Goal: Task Accomplishment & Management: Use online tool/utility

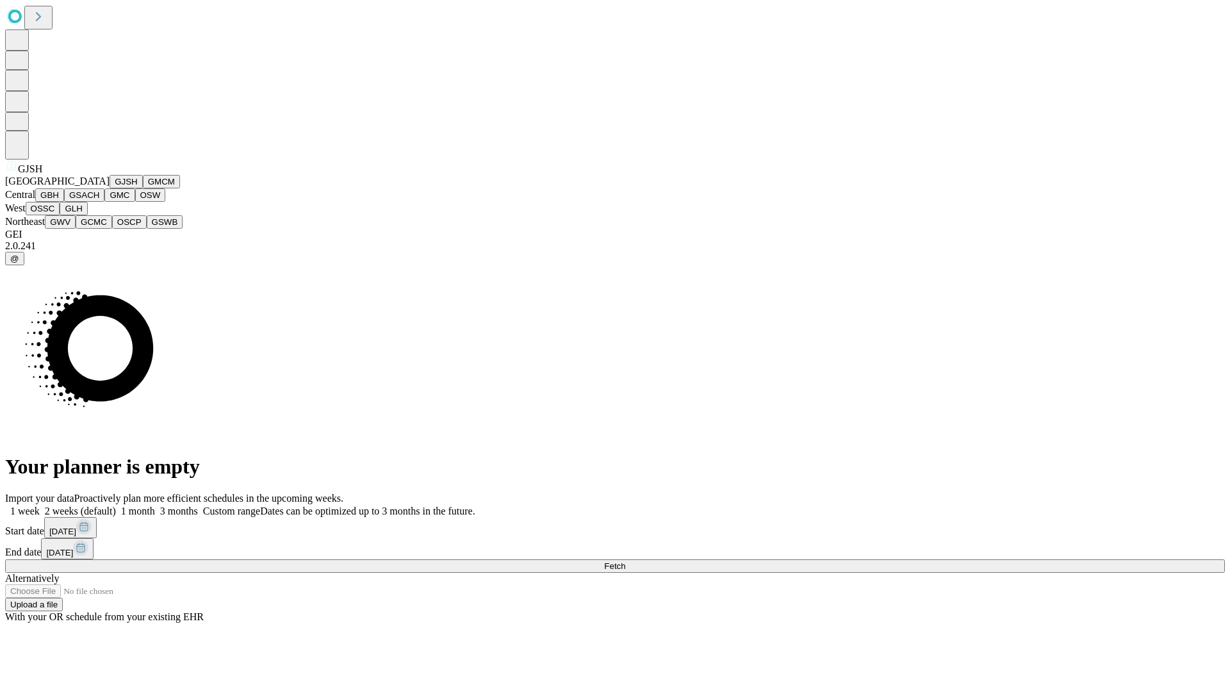
click at [110, 188] on button "GJSH" at bounding box center [126, 181] width 33 height 13
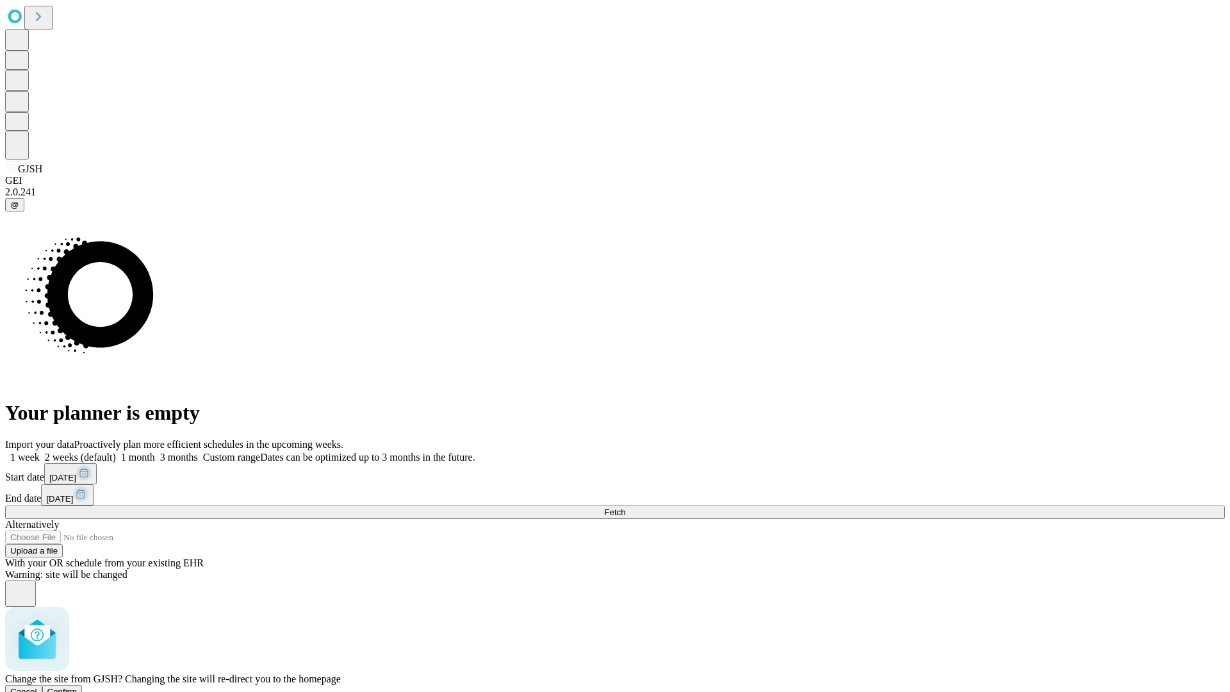
click at [77, 687] on span "Confirm" at bounding box center [62, 692] width 30 height 10
click at [155, 451] on label "1 month" at bounding box center [135, 456] width 39 height 11
click at [625, 507] on span "Fetch" at bounding box center [614, 512] width 21 height 10
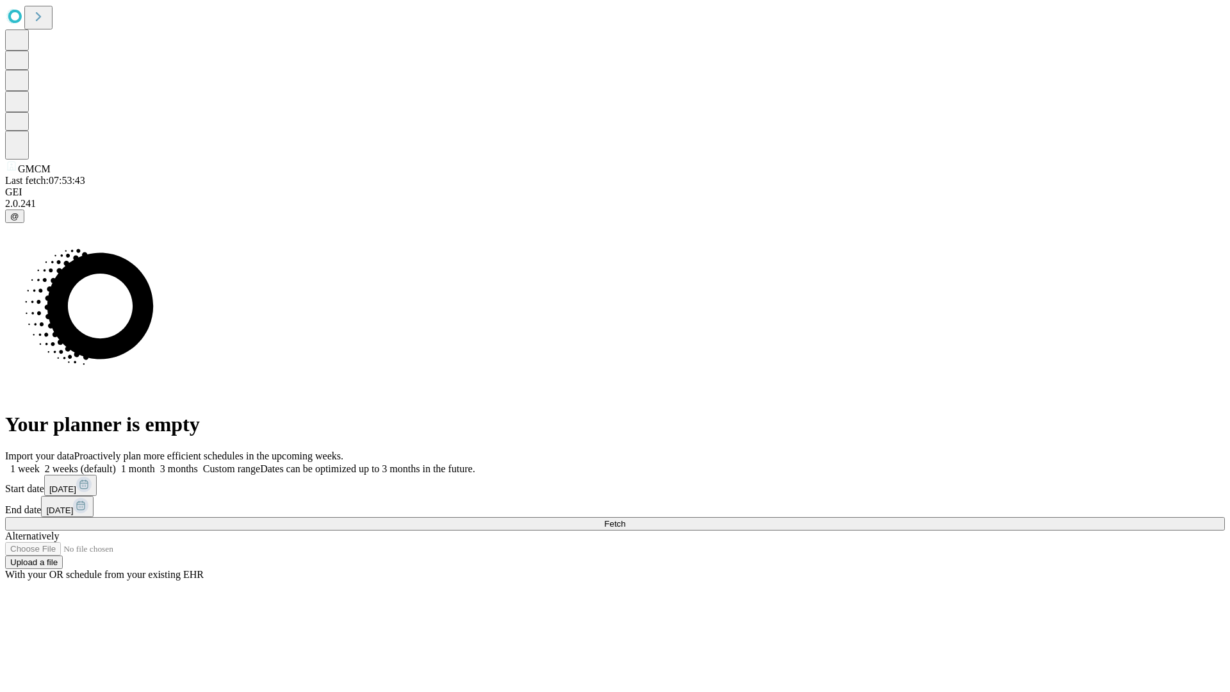
click at [155, 463] on label "1 month" at bounding box center [135, 468] width 39 height 11
click at [625, 519] on span "Fetch" at bounding box center [614, 524] width 21 height 10
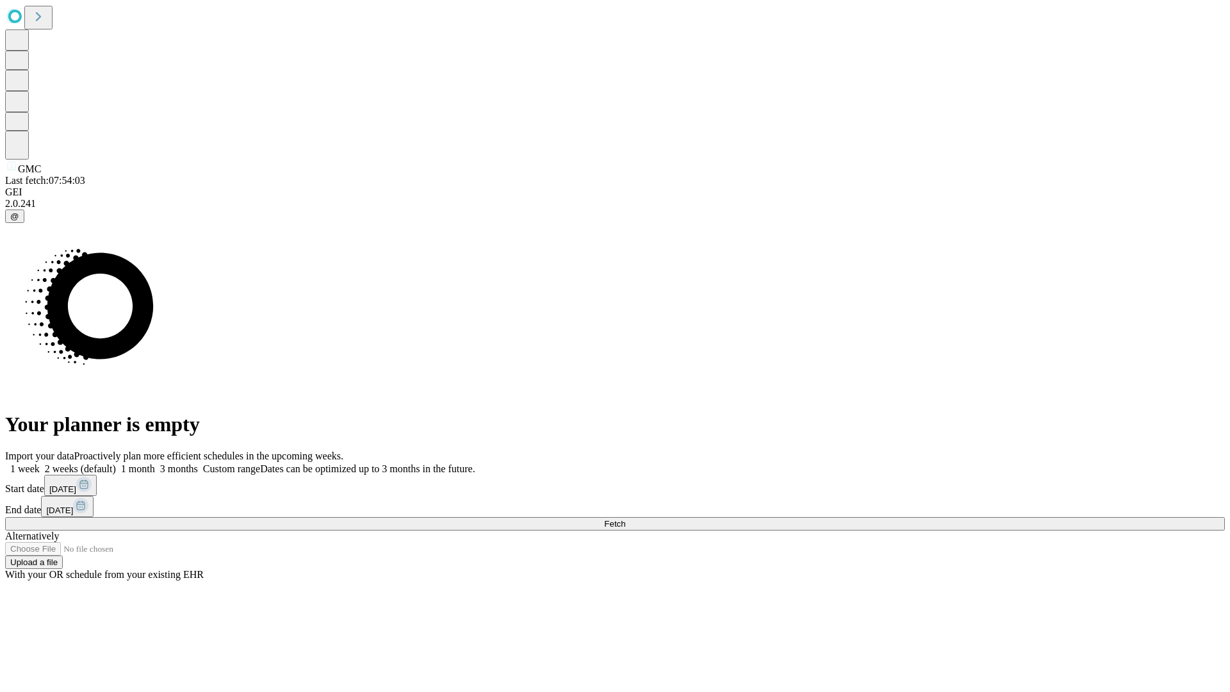
click at [155, 463] on label "1 month" at bounding box center [135, 468] width 39 height 11
click at [625, 519] on span "Fetch" at bounding box center [614, 524] width 21 height 10
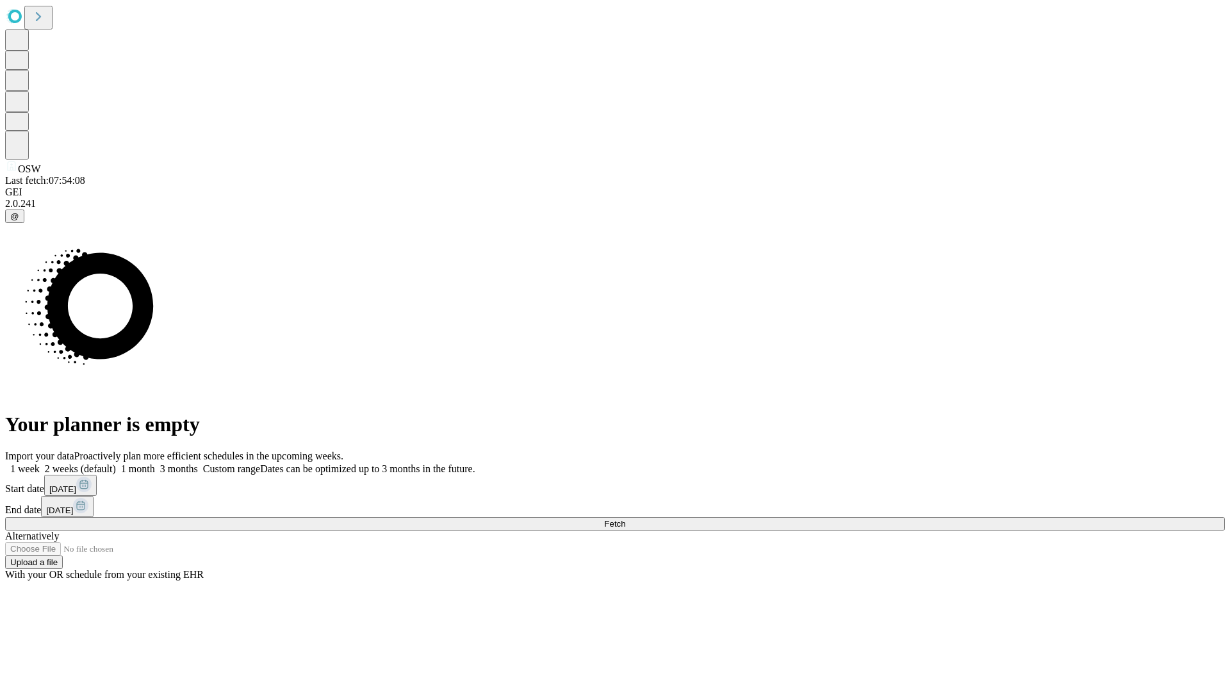
click at [155, 463] on label "1 month" at bounding box center [135, 468] width 39 height 11
click at [625, 519] on span "Fetch" at bounding box center [614, 524] width 21 height 10
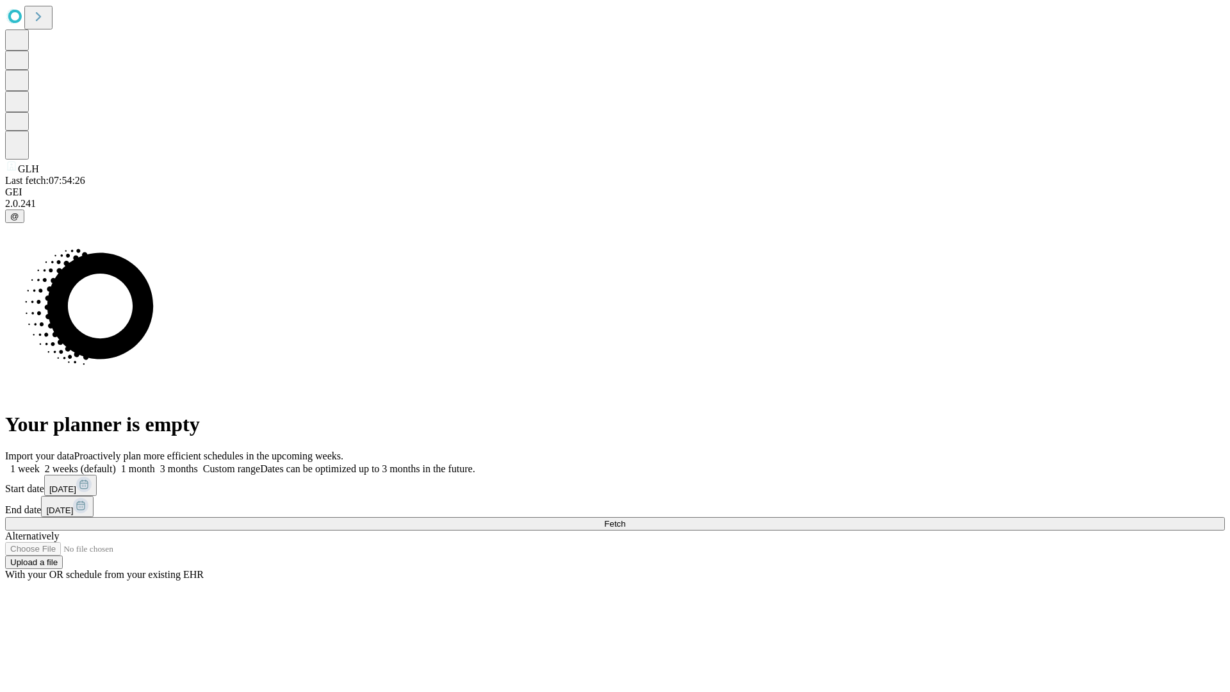
click at [155, 463] on label "1 month" at bounding box center [135, 468] width 39 height 11
click at [625, 519] on span "Fetch" at bounding box center [614, 524] width 21 height 10
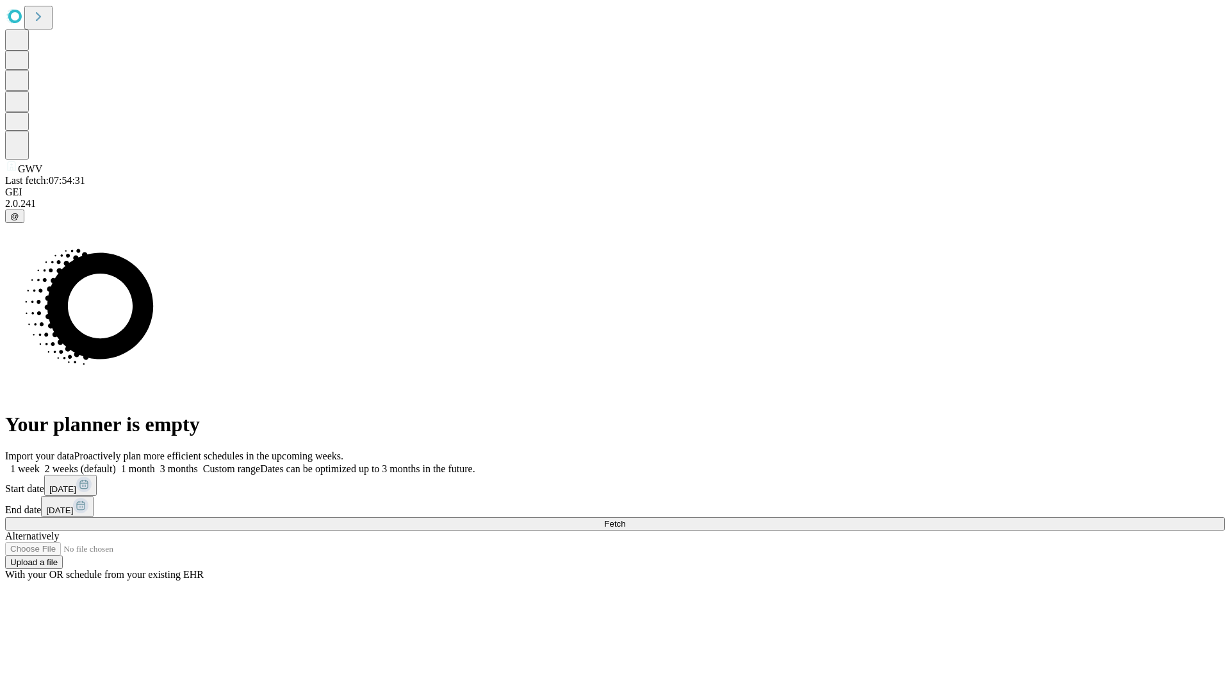
click at [625, 519] on span "Fetch" at bounding box center [614, 524] width 21 height 10
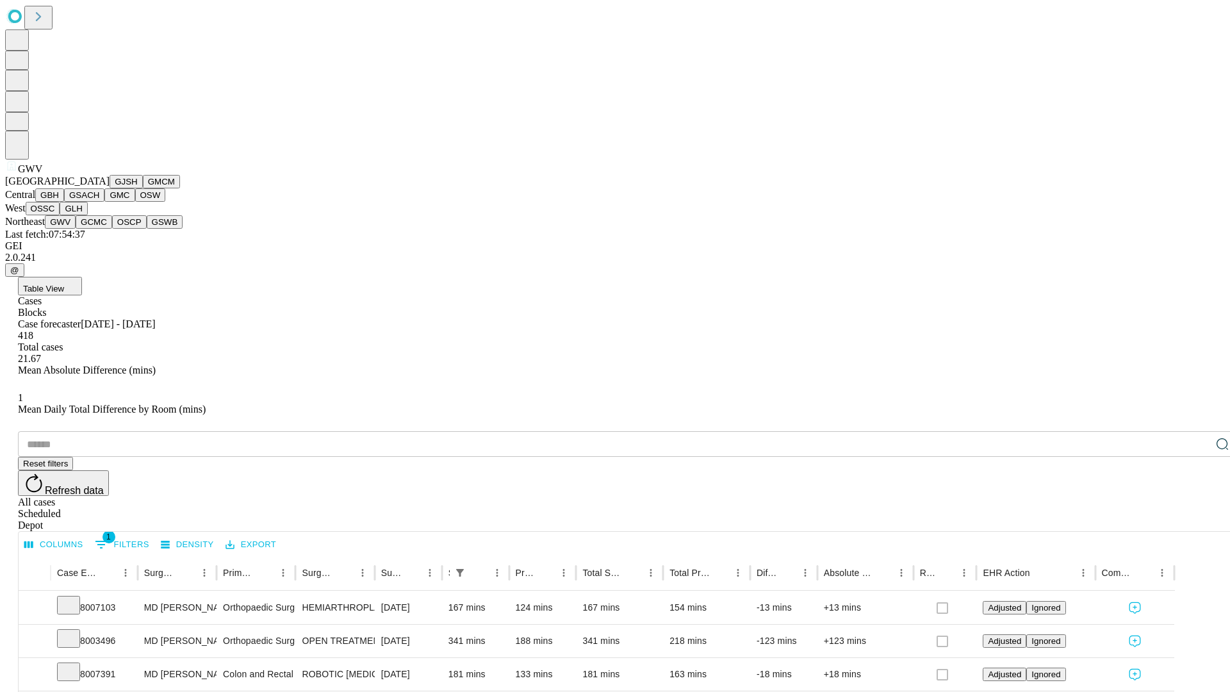
click at [99, 229] on button "GCMC" at bounding box center [94, 221] width 37 height 13
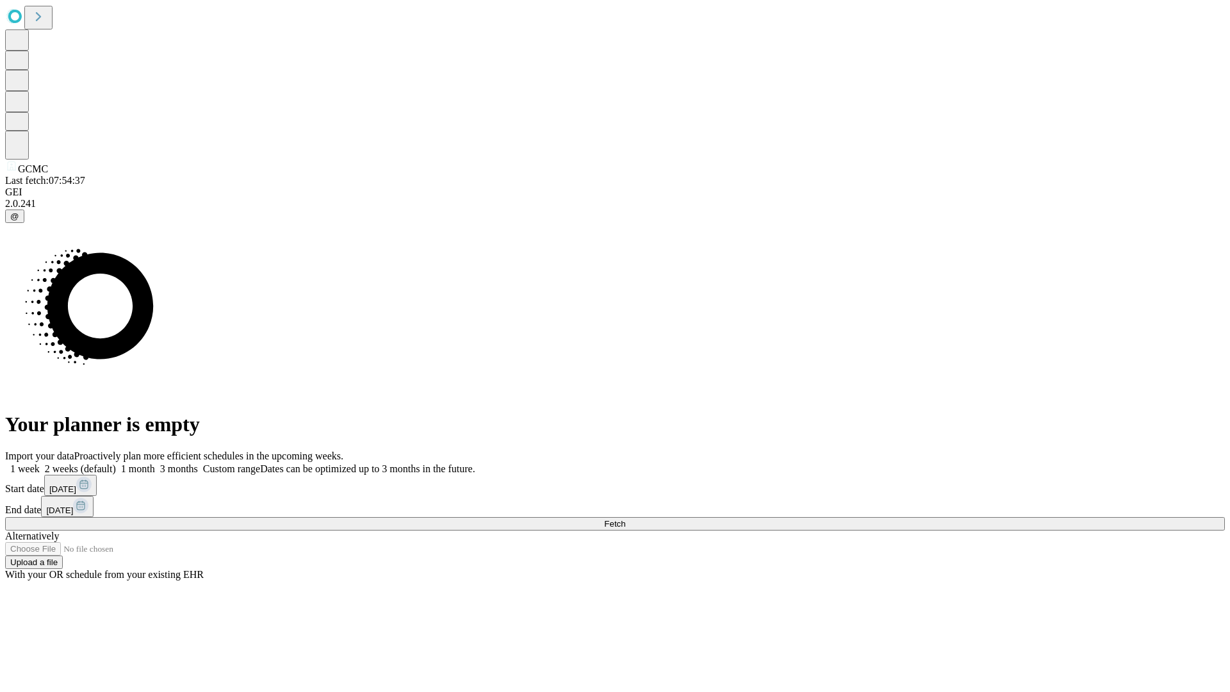
click at [155, 463] on label "1 month" at bounding box center [135, 468] width 39 height 11
click at [625, 519] on span "Fetch" at bounding box center [614, 524] width 21 height 10
